Goal: Task Accomplishment & Management: Use online tool/utility

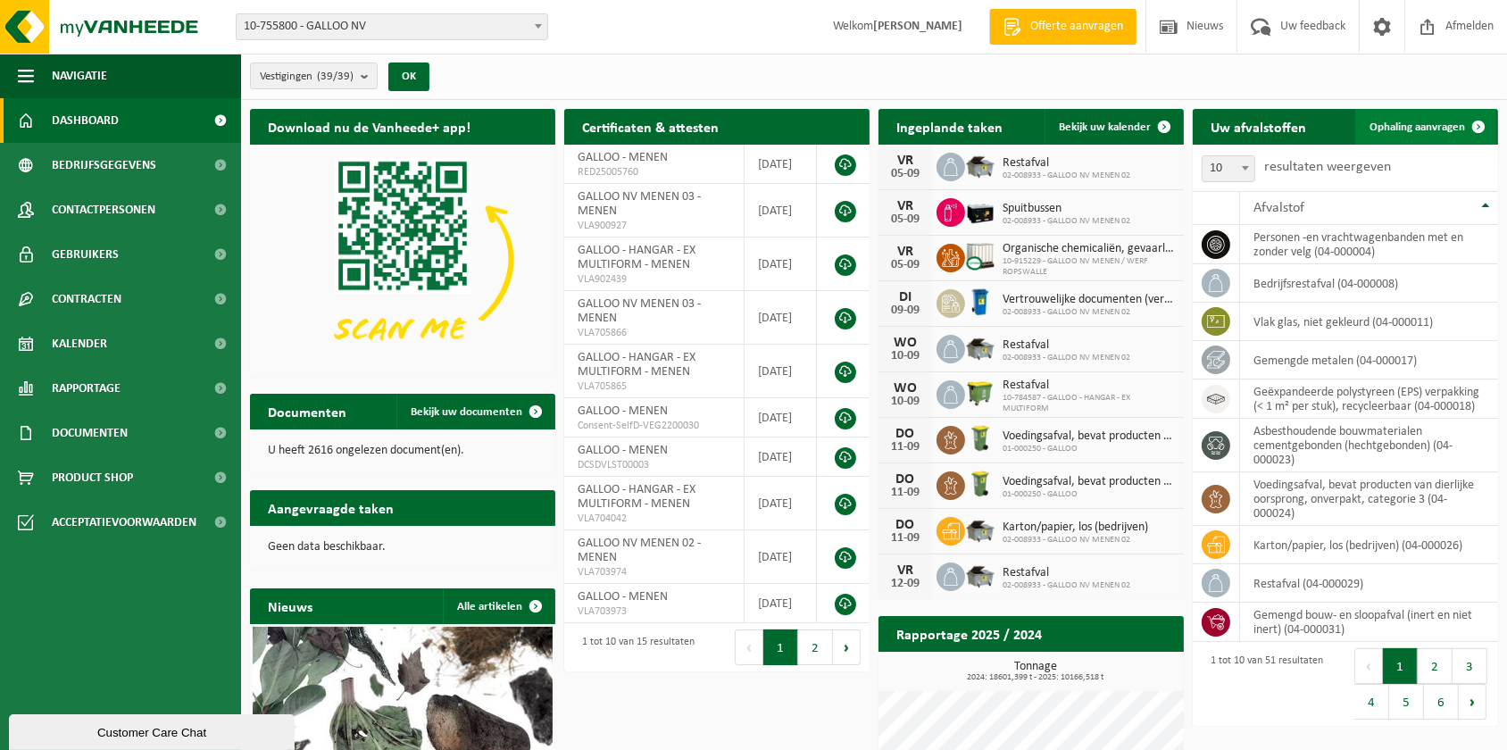
click at [1428, 124] on span "Ophaling aanvragen" at bounding box center [1416, 127] width 95 height 12
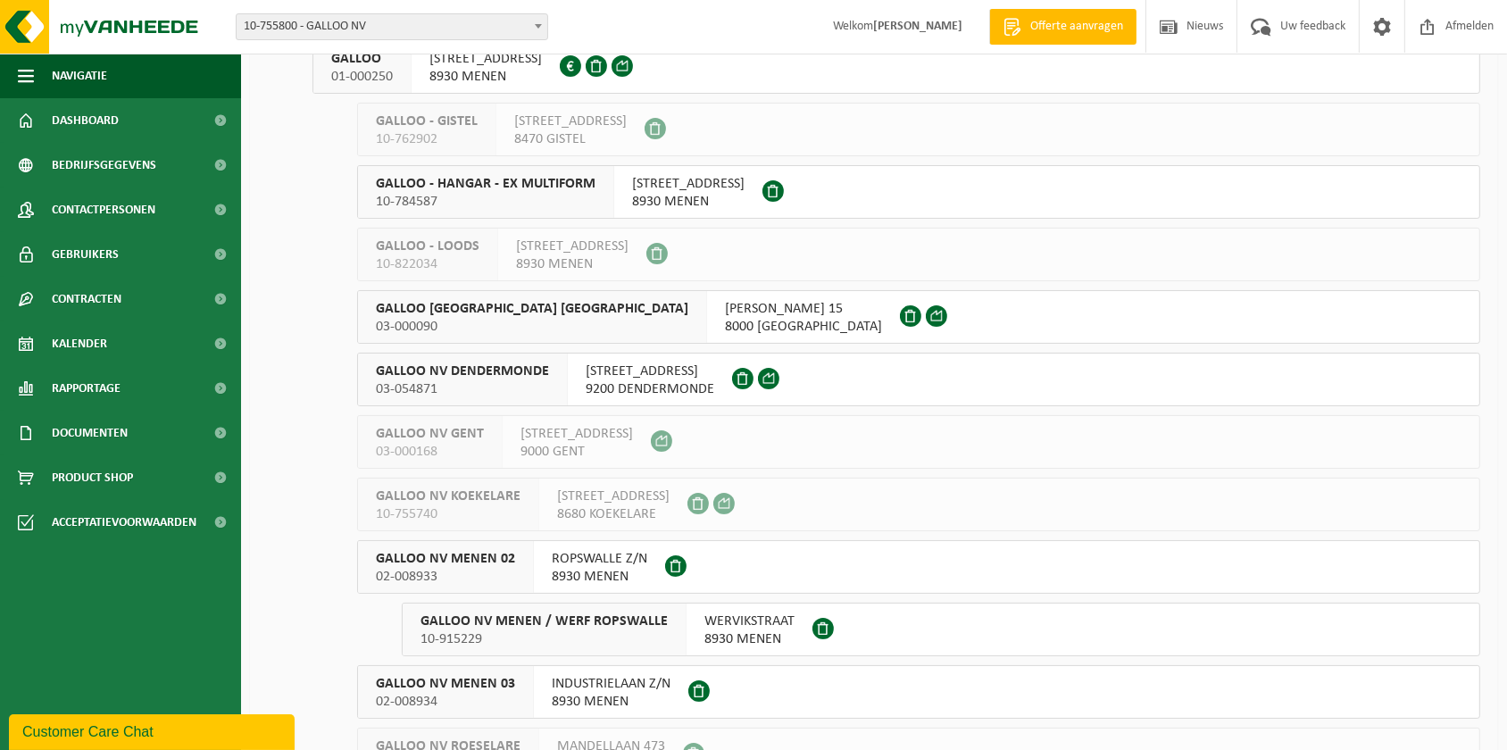
scroll to position [243, 0]
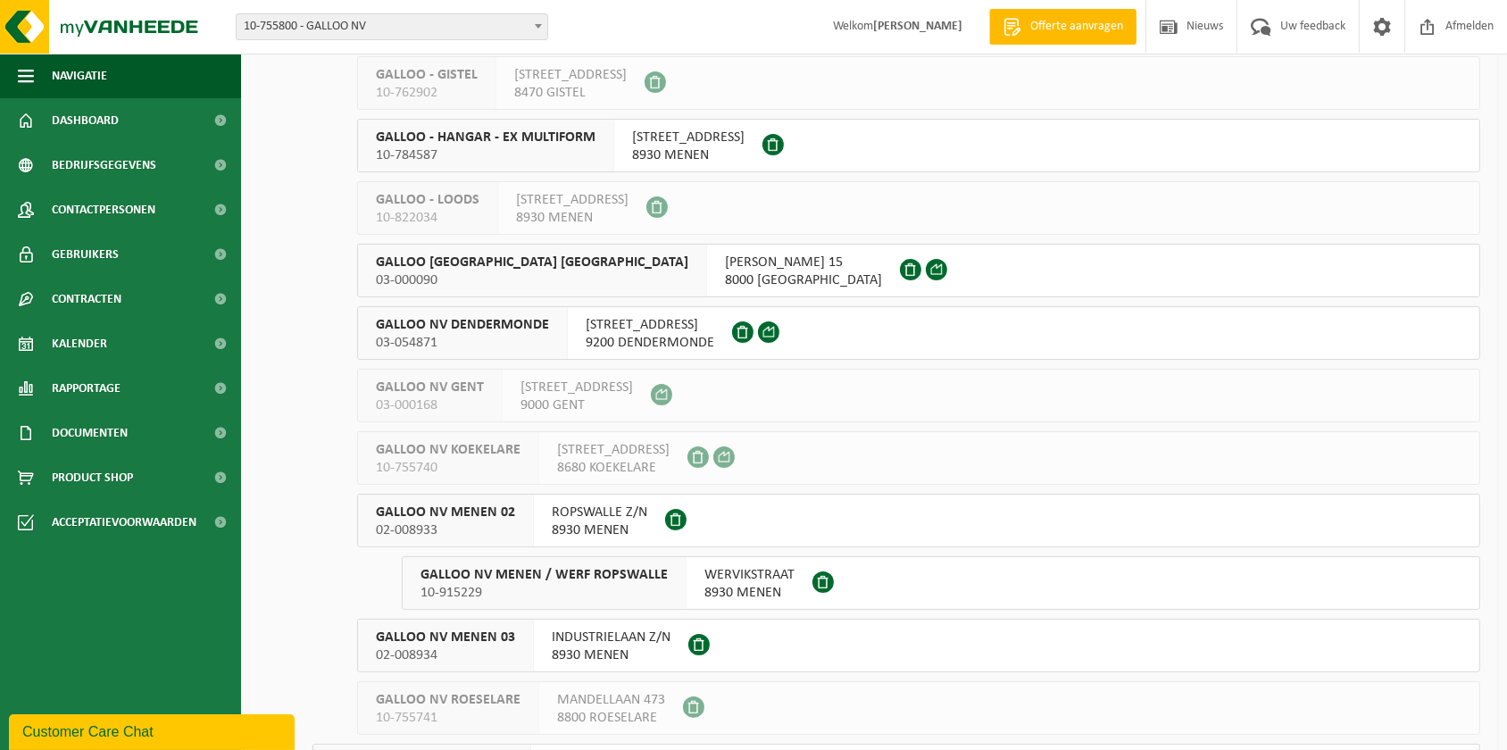
click at [434, 514] on span "GALLOO NV MENEN 02" at bounding box center [445, 512] width 139 height 18
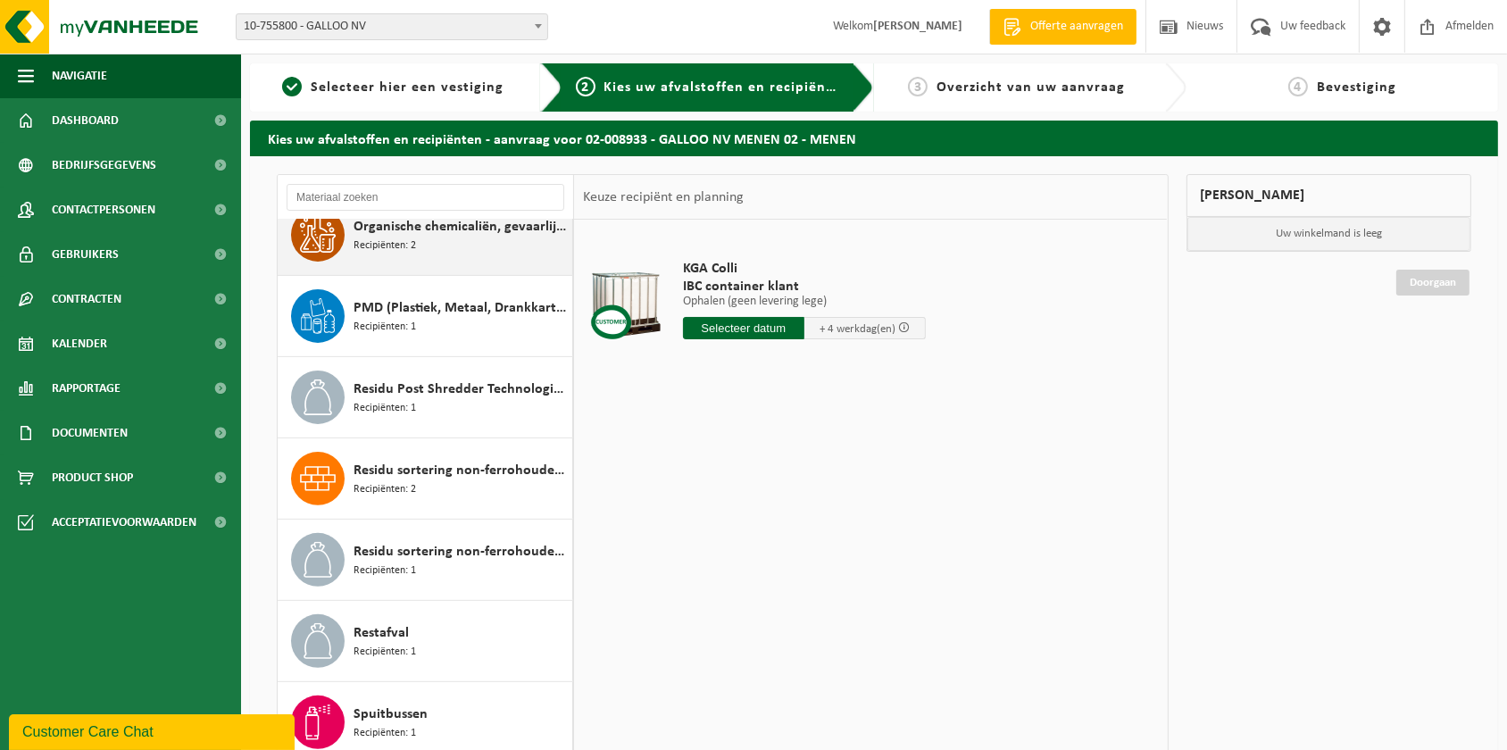
scroll to position [761, 0]
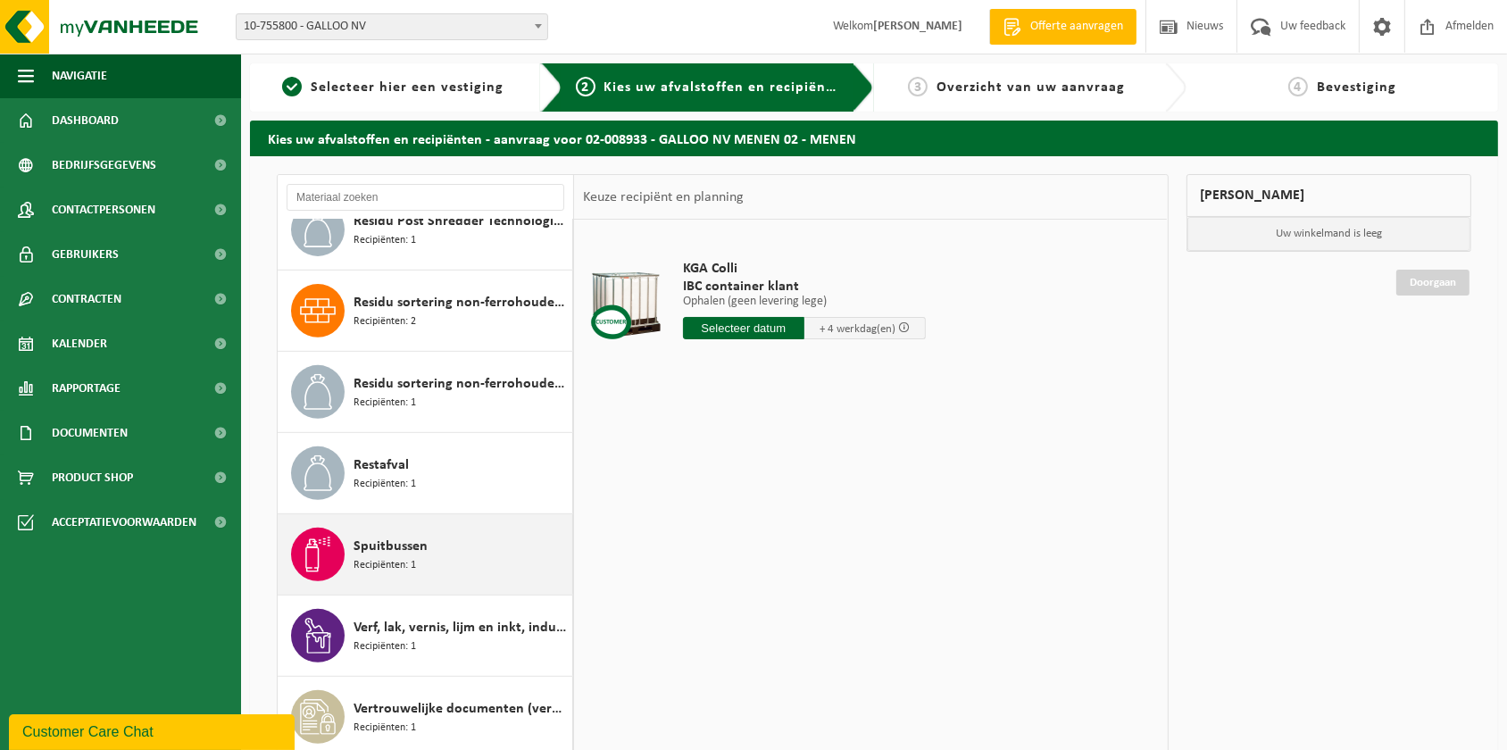
click at [370, 544] on span "Spuitbussen" at bounding box center [390, 546] width 74 height 21
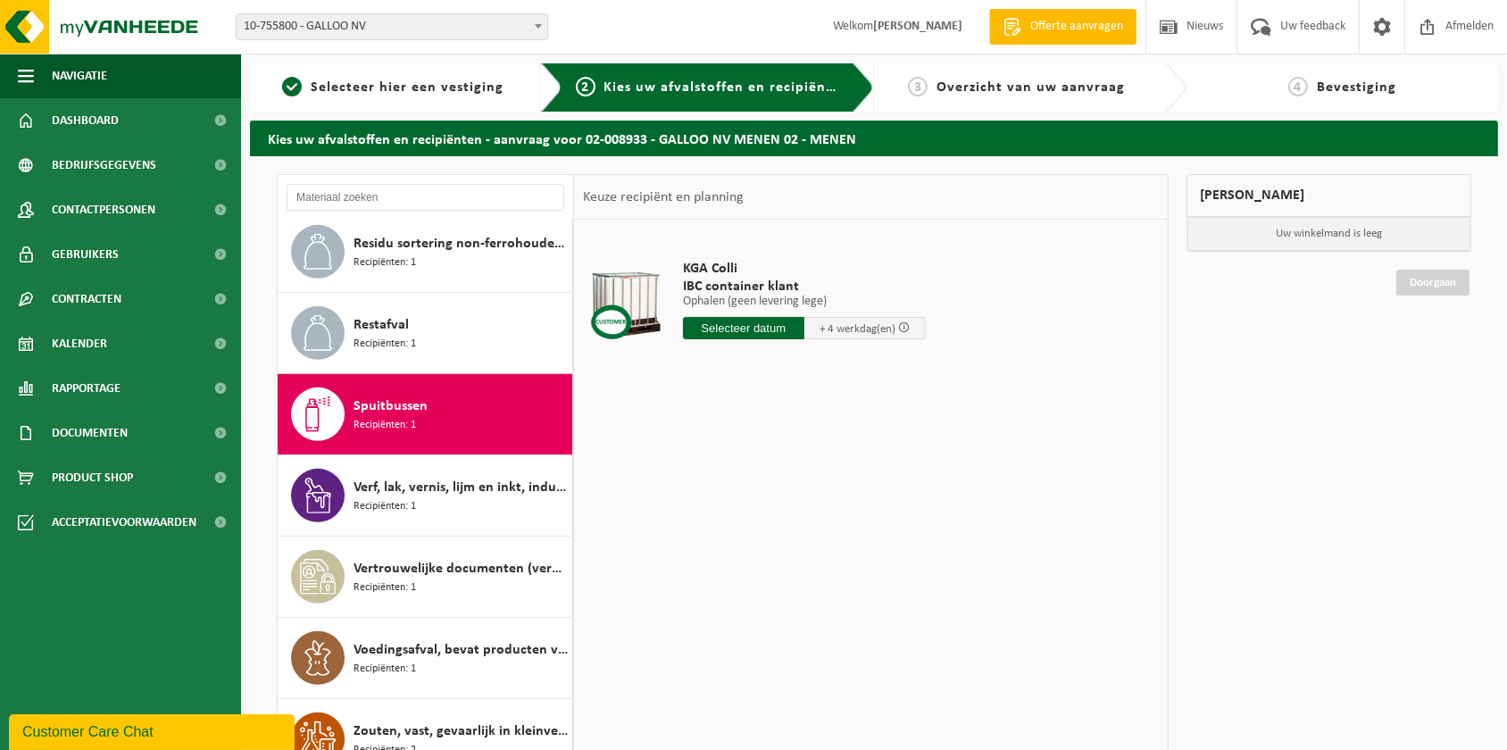
scroll to position [1085, 0]
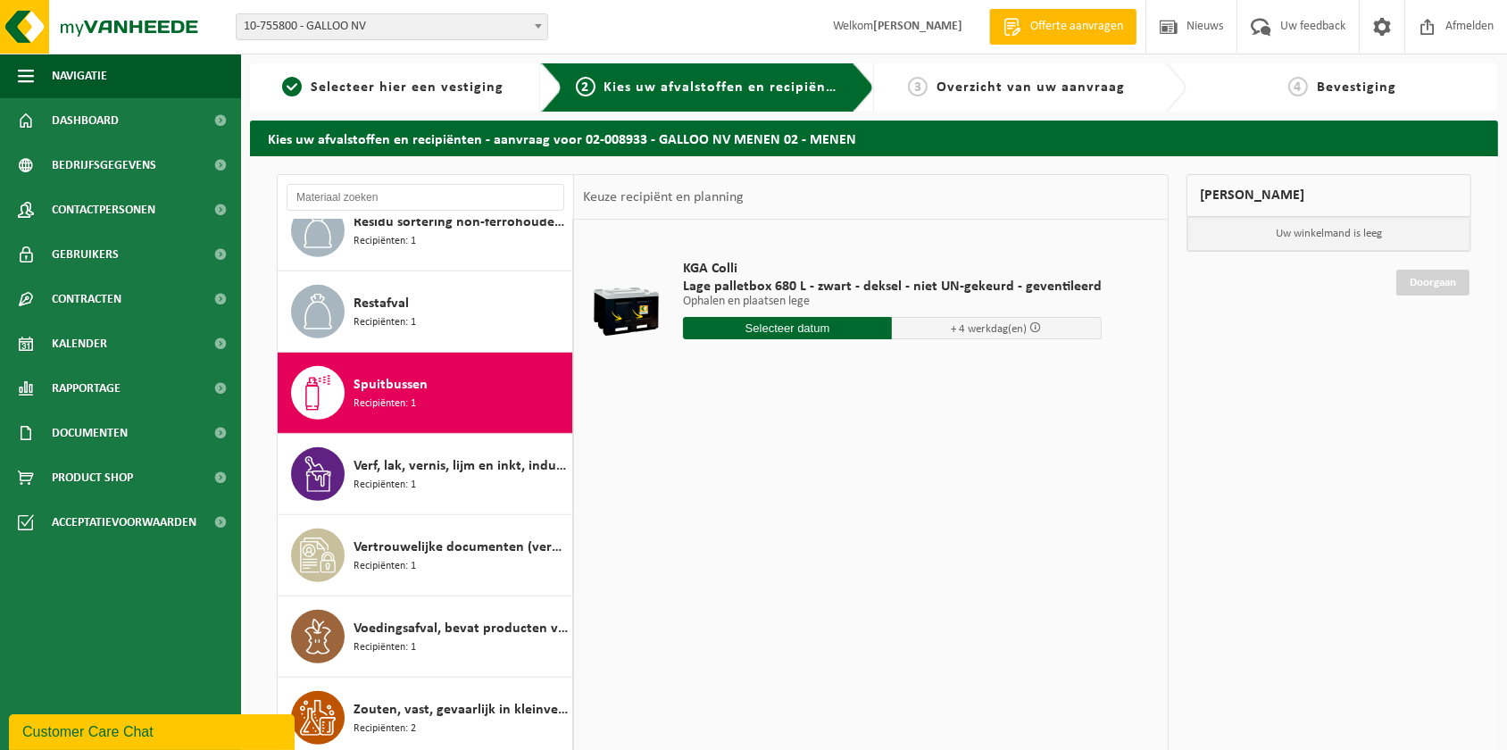
click at [786, 329] on input "text" at bounding box center [788, 328] width 210 height 22
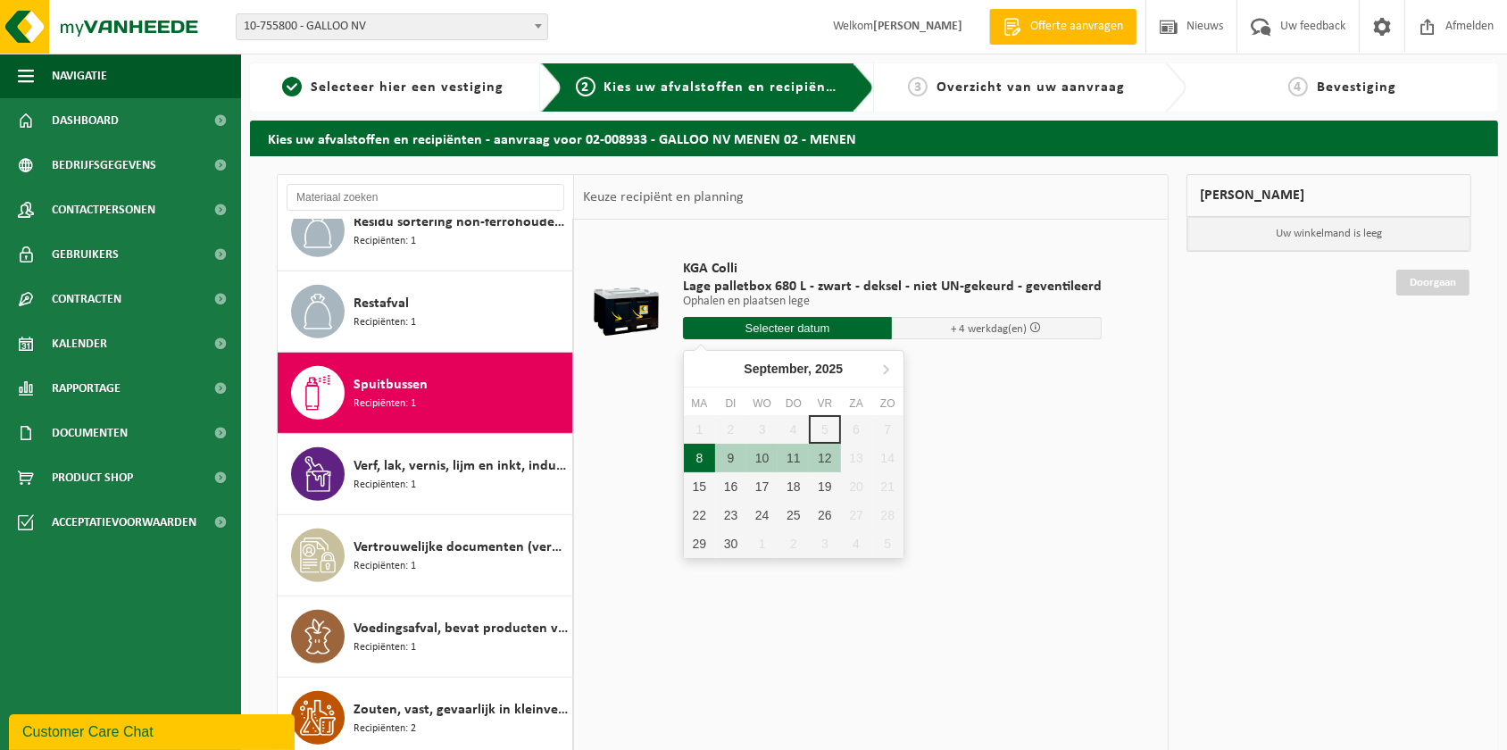
click at [703, 454] on div "8" at bounding box center [699, 458] width 31 height 29
type input "Van 2025-09-08"
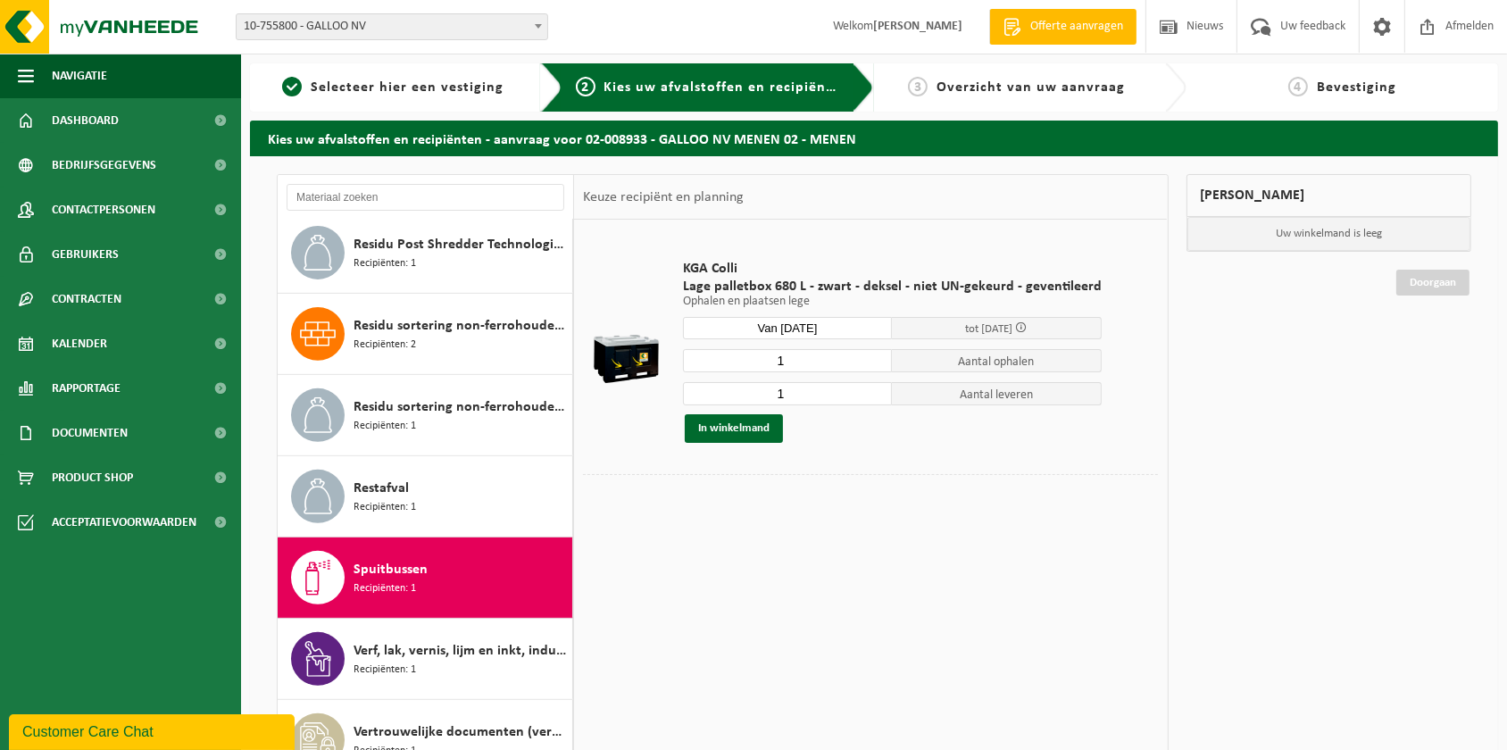
scroll to position [808, 0]
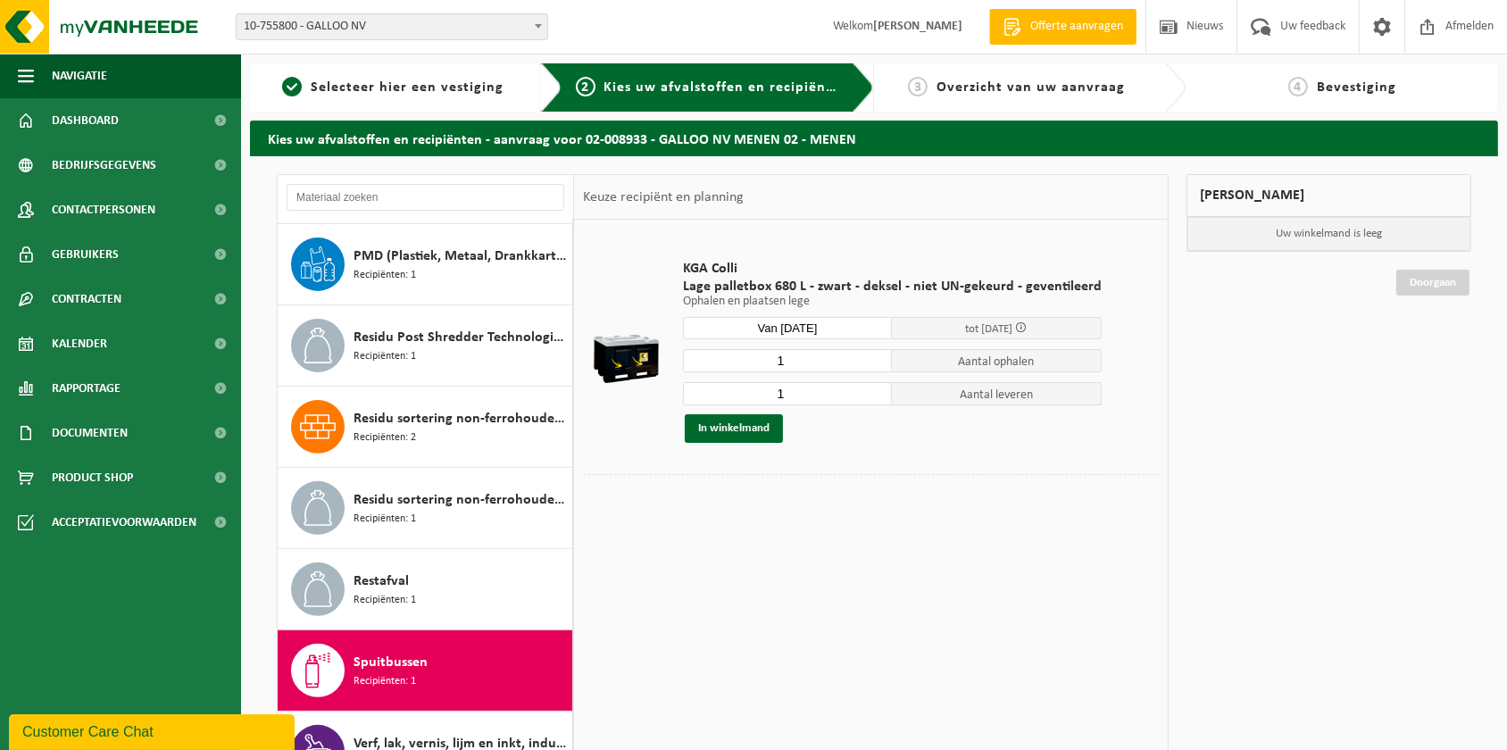
click at [195, 731] on div "Customer Care Chat" at bounding box center [151, 730] width 259 height 21
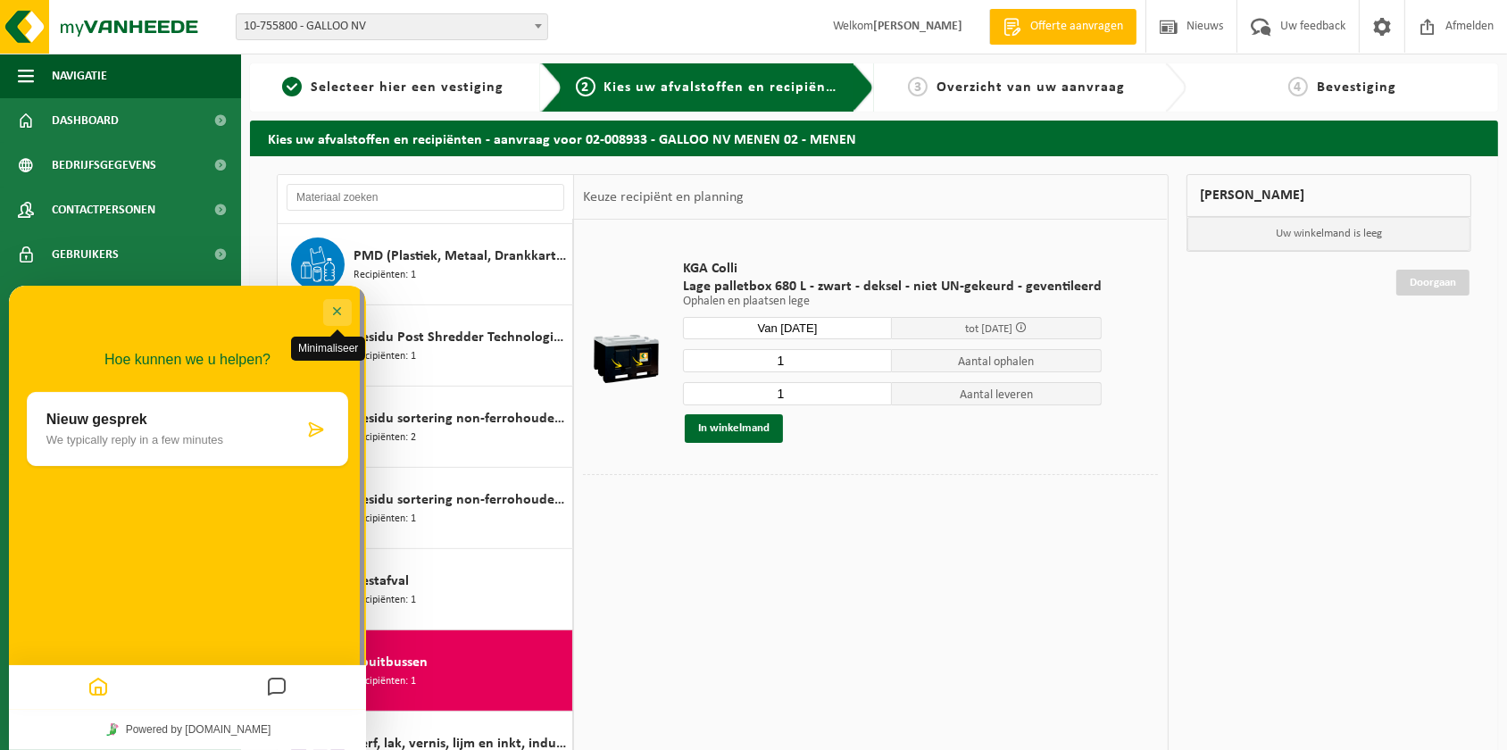
click at [333, 311] on button "Minimaliseer" at bounding box center [337, 311] width 29 height 27
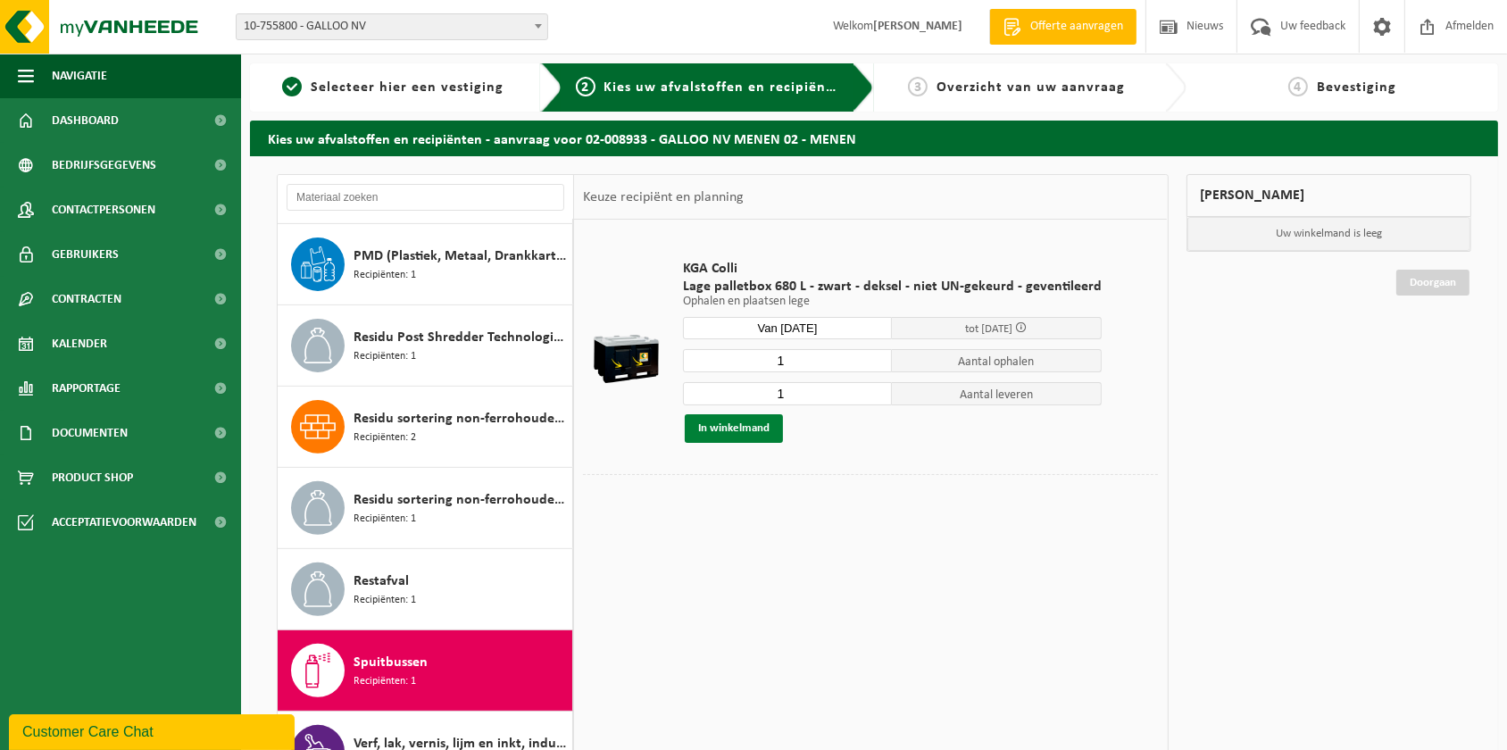
click at [731, 428] on button "In winkelmand" at bounding box center [734, 428] width 98 height 29
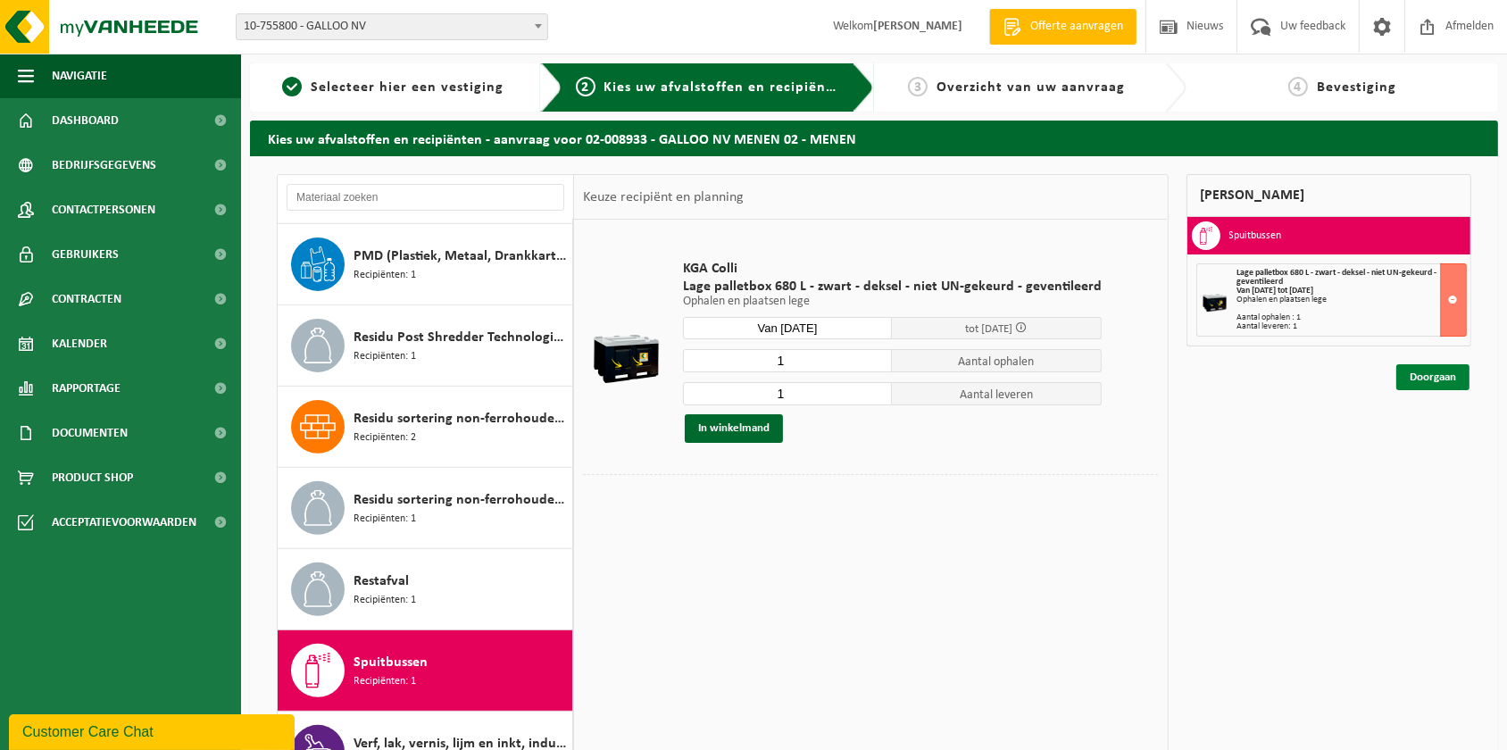
click at [1435, 377] on link "Doorgaan" at bounding box center [1432, 377] width 73 height 26
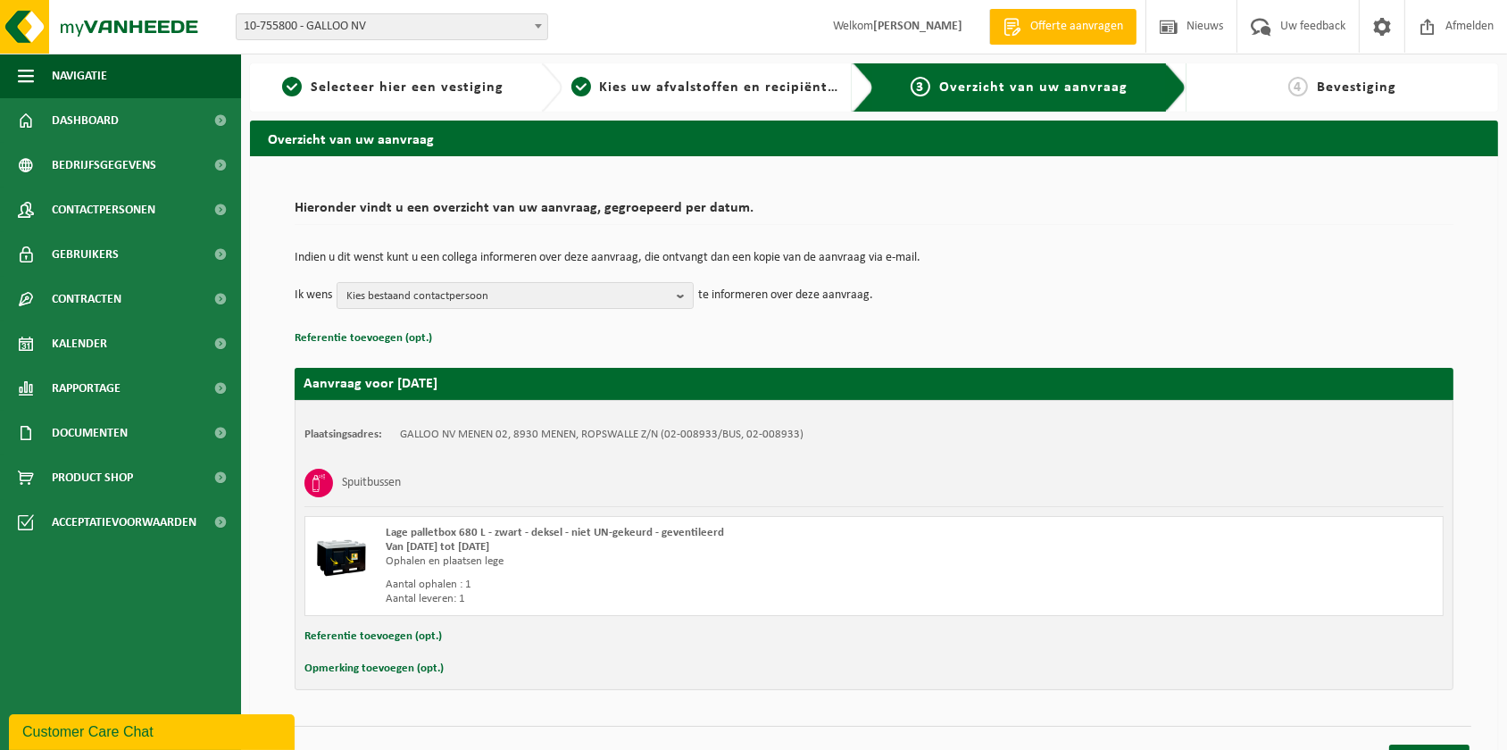
click at [346, 635] on button "Referentie toevoegen (opt.)" at bounding box center [372, 636] width 137 height 23
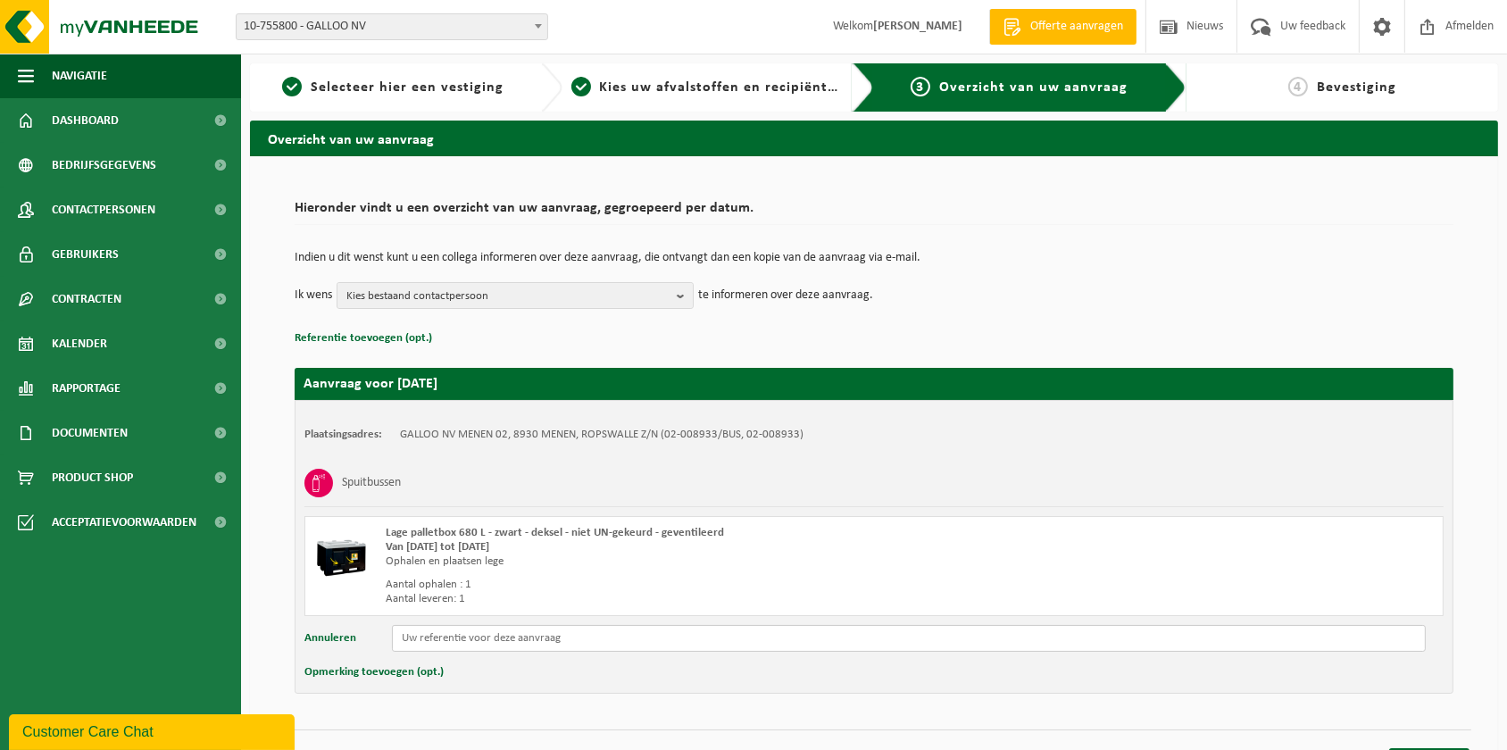
click at [439, 634] on input "text" at bounding box center [909, 638] width 1034 height 27
type input "GGR-GAMEN02-SS2"
click at [381, 669] on button "Opmerking toevoegen (opt.)" at bounding box center [373, 671] width 139 height 23
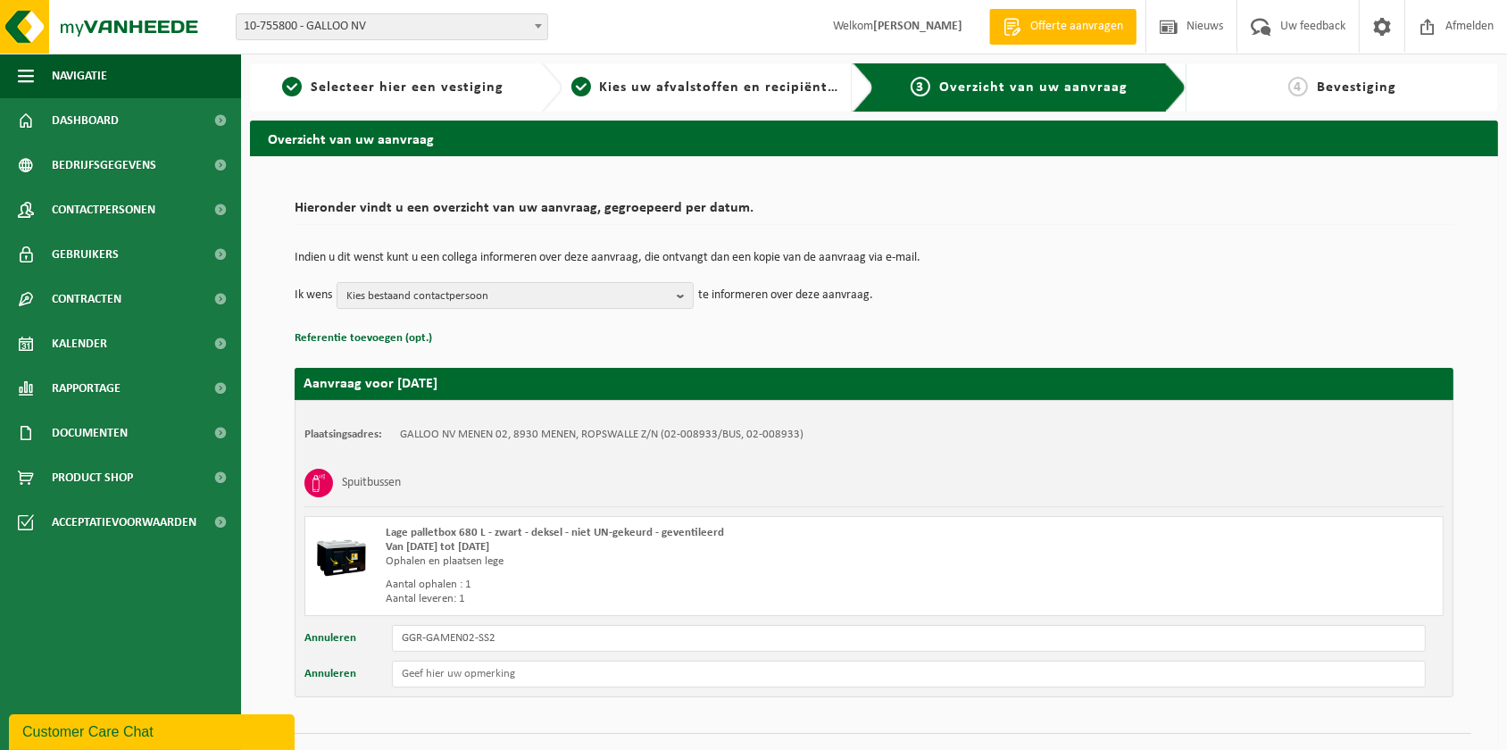
scroll to position [37, 0]
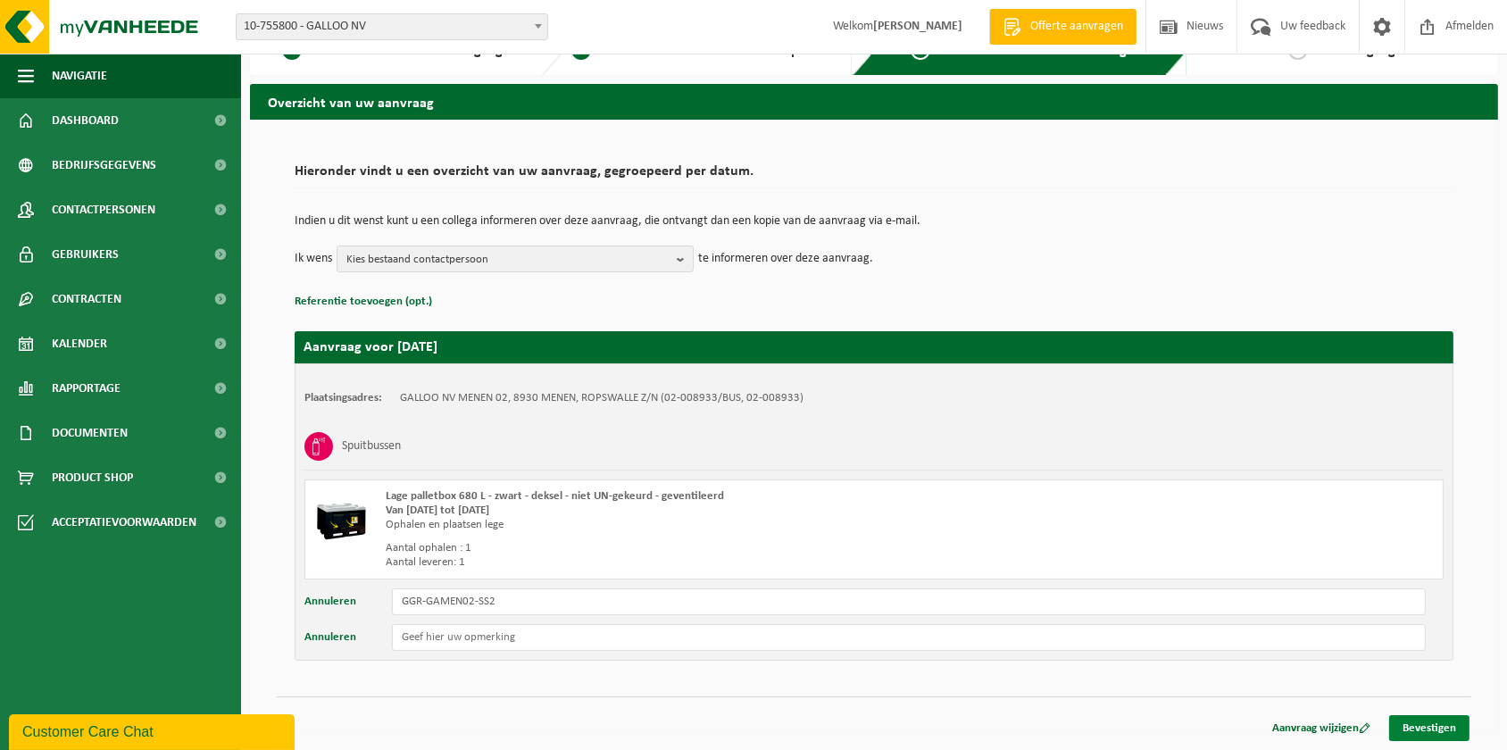
click at [1428, 727] on link "Bevestigen" at bounding box center [1429, 728] width 80 height 26
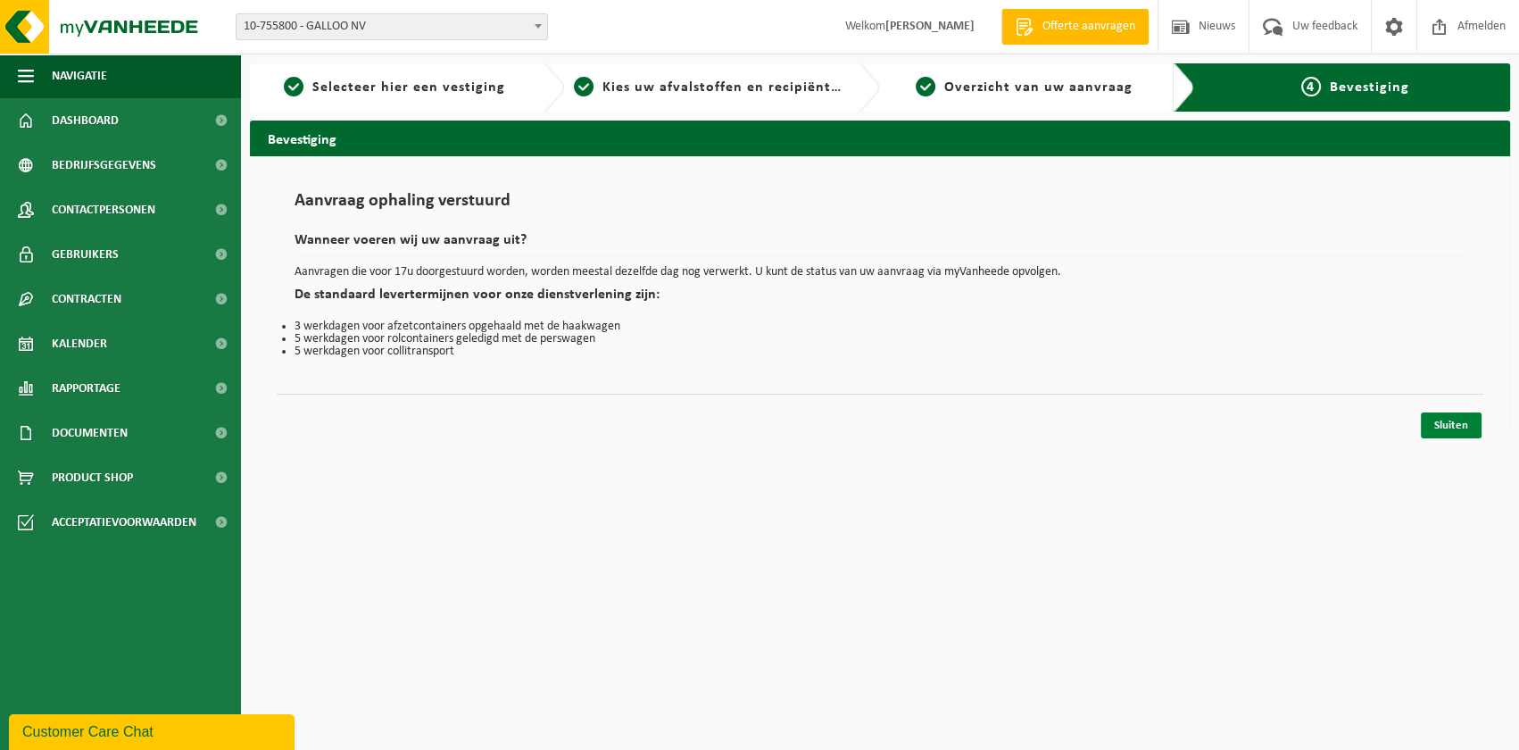
click at [1445, 427] on link "Sluiten" at bounding box center [1451, 425] width 61 height 26
